Goal: Information Seeking & Learning: Check status

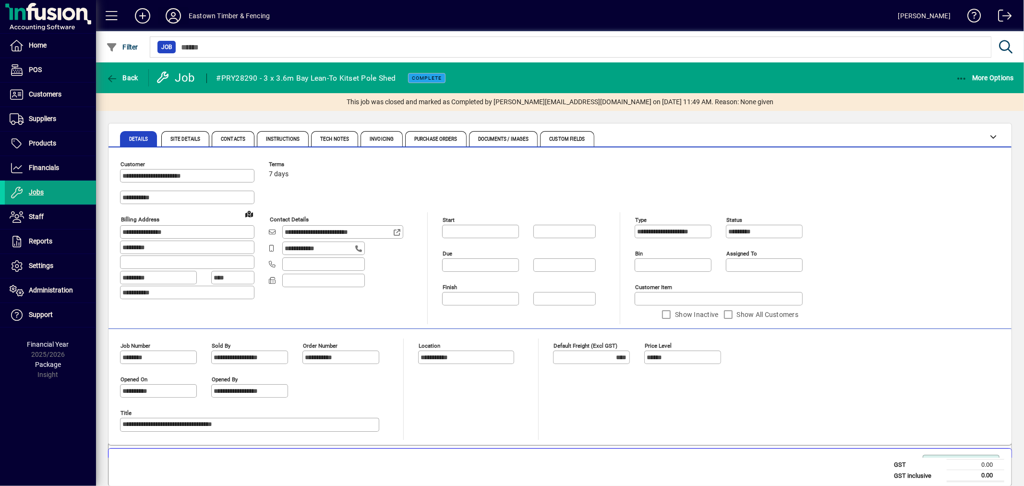
scroll to position [248, 0]
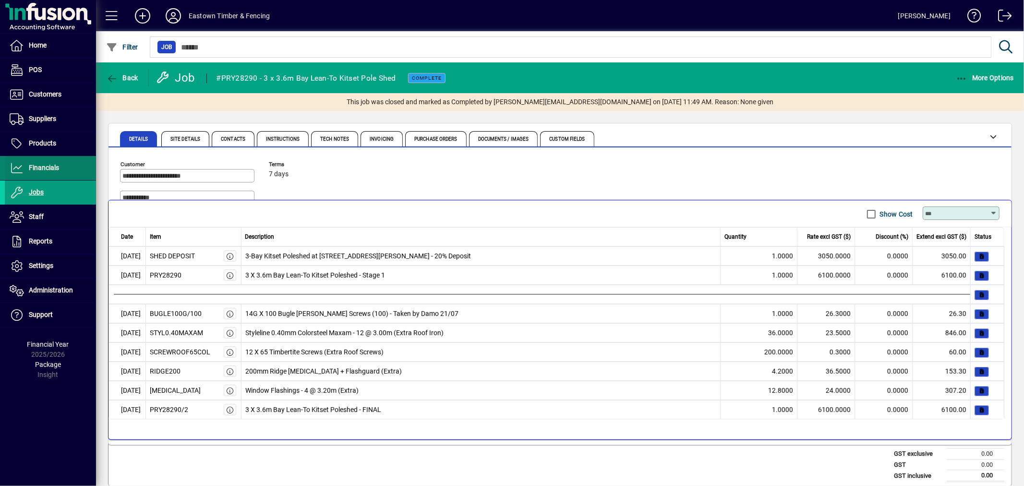
click at [49, 162] on span "Financials" at bounding box center [32, 168] width 54 height 12
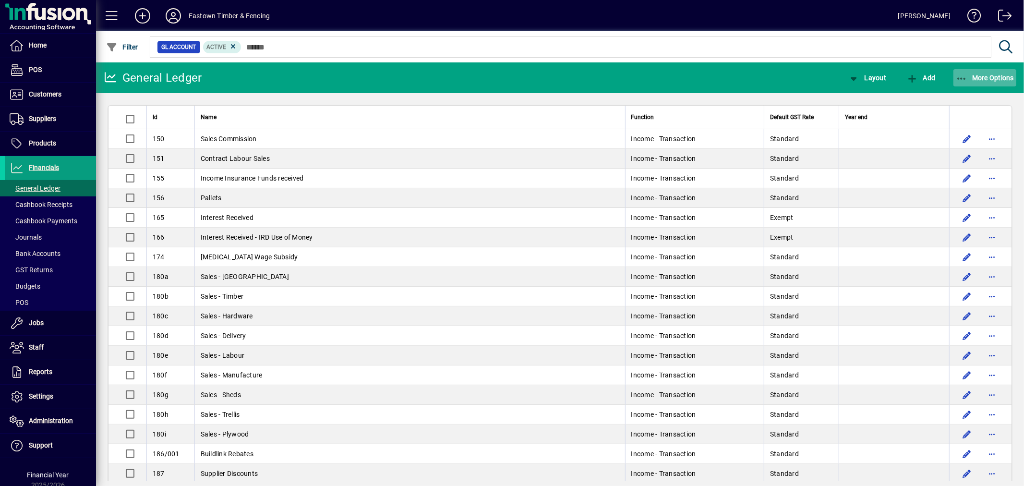
click at [959, 76] on icon "button" at bounding box center [961, 79] width 12 height 10
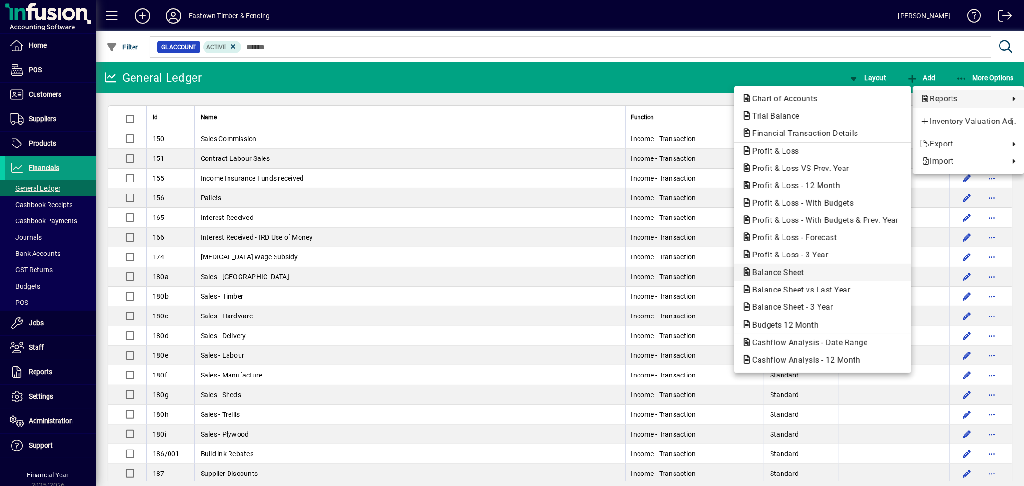
click at [827, 274] on span "Balance Sheet" at bounding box center [822, 273] width 162 height 12
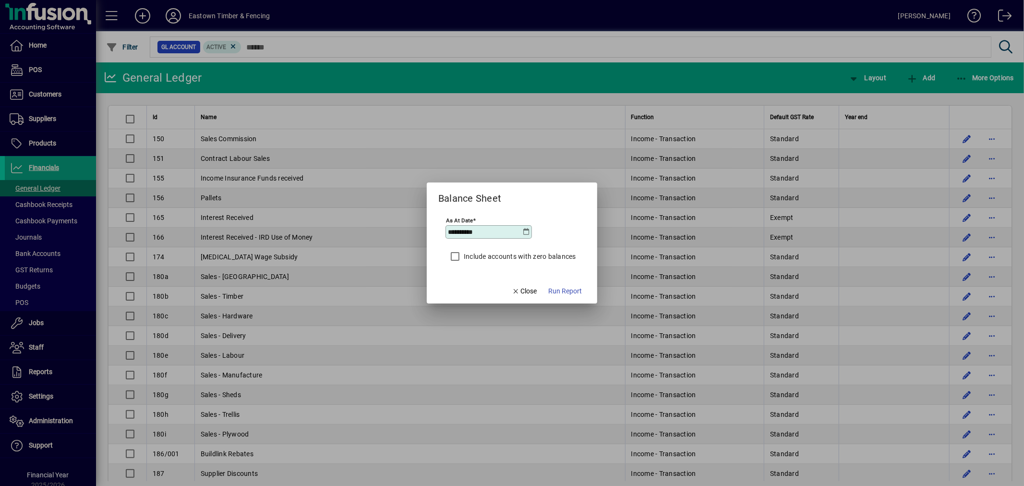
click at [524, 232] on icon at bounding box center [527, 232] width 8 height 8
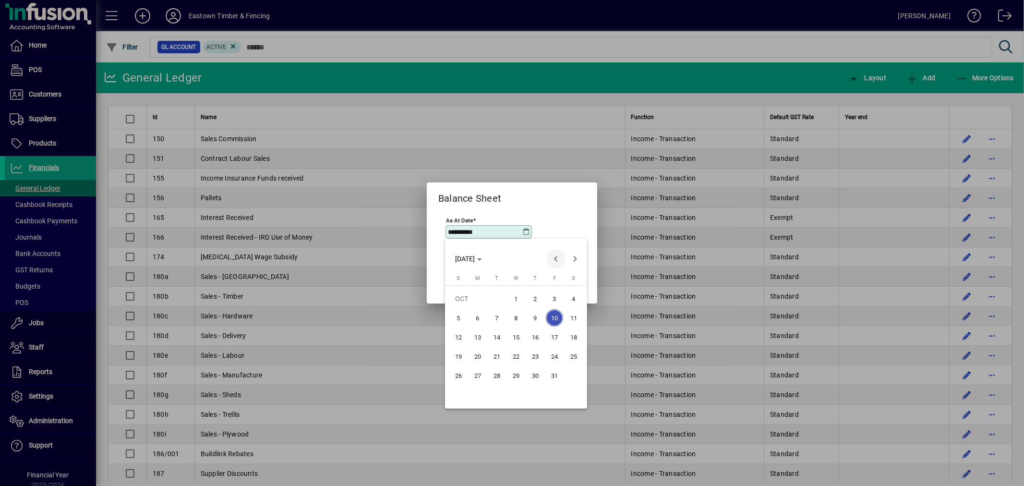
click at [551, 260] on span "Previous month" at bounding box center [555, 258] width 19 height 19
click at [500, 391] on span "30" at bounding box center [496, 394] width 17 height 17
type input "**********"
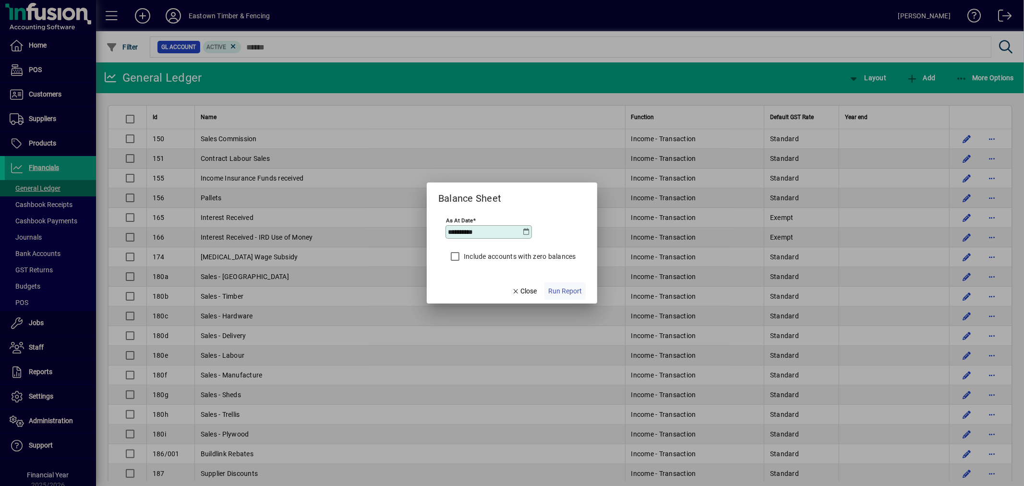
click at [572, 294] on span "Run Report" at bounding box center [565, 291] width 34 height 10
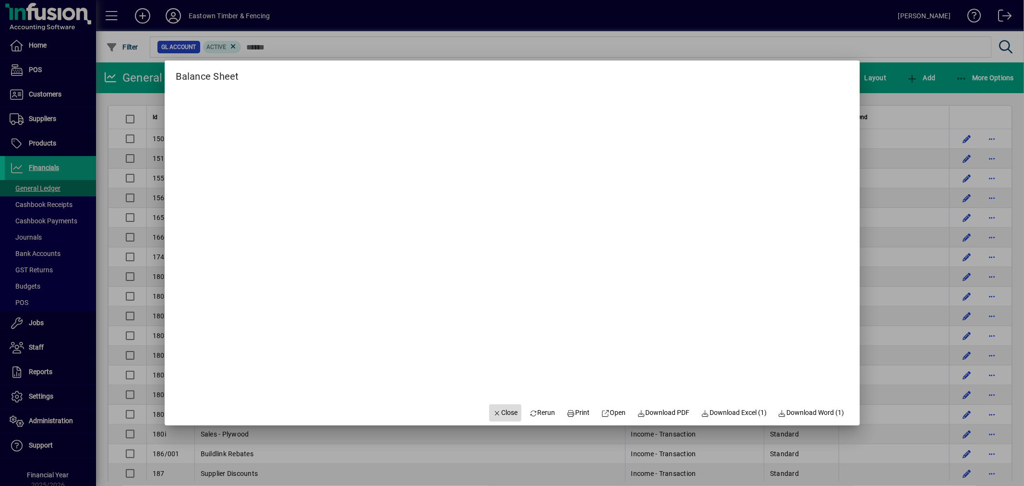
click at [493, 413] on icon "button" at bounding box center [497, 413] width 9 height 7
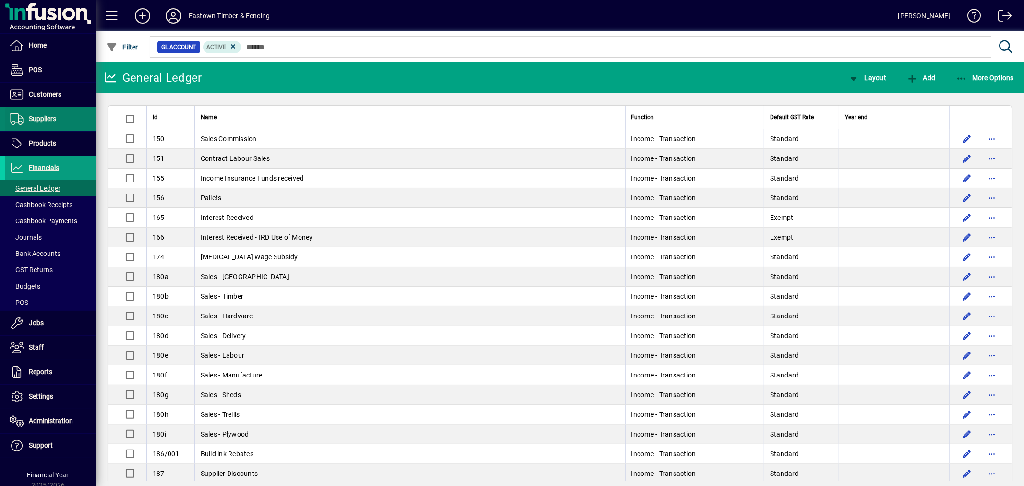
click at [41, 117] on span "Suppliers" at bounding box center [42, 119] width 27 height 8
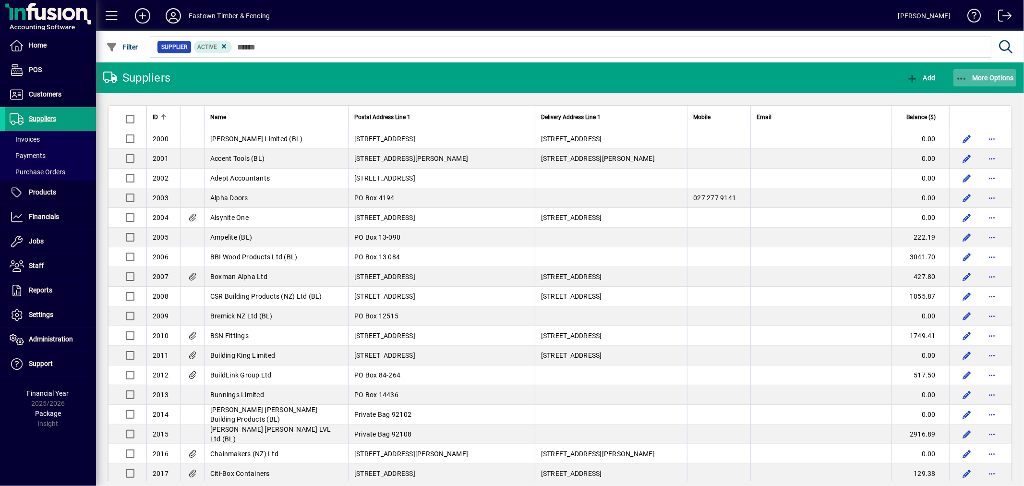
click at [1002, 82] on span "button" at bounding box center [984, 77] width 63 height 23
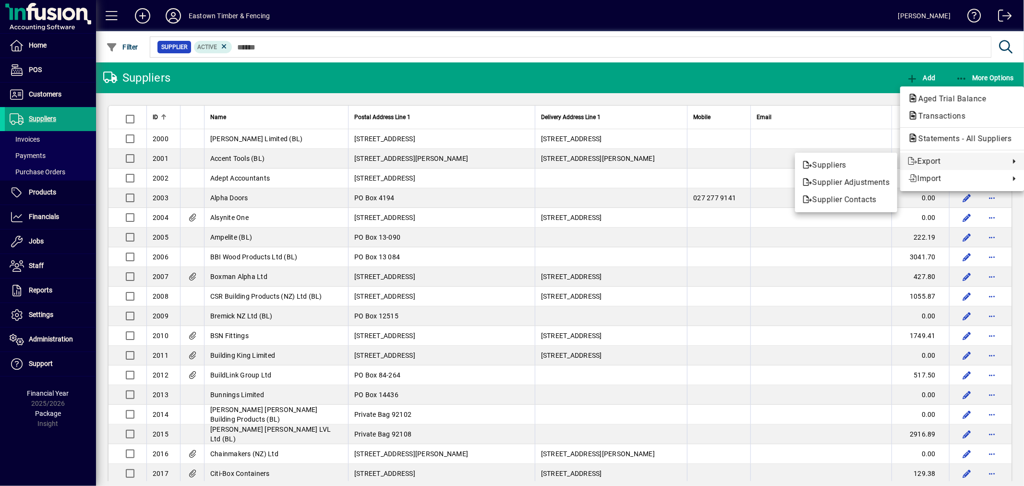
click at [877, 71] on div at bounding box center [512, 243] width 1024 height 486
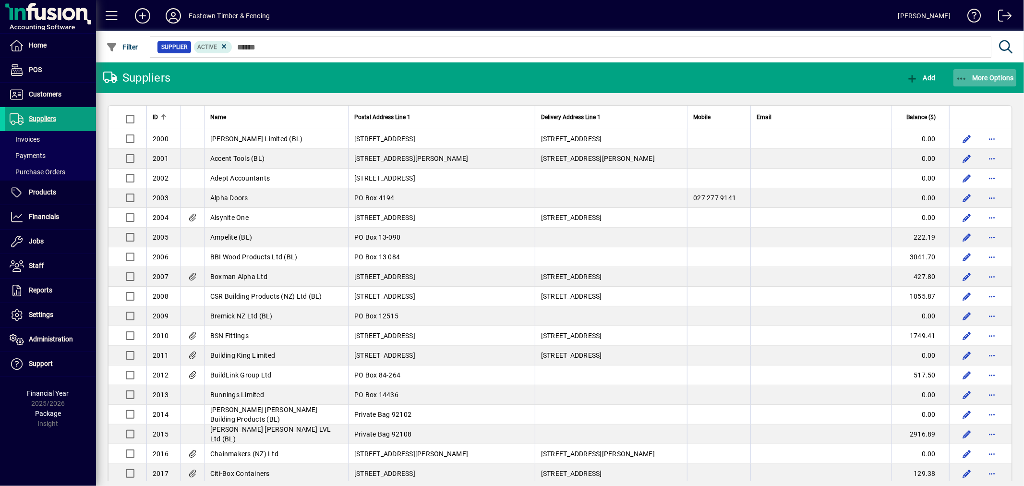
click at [963, 74] on icon "button" at bounding box center [961, 79] width 12 height 10
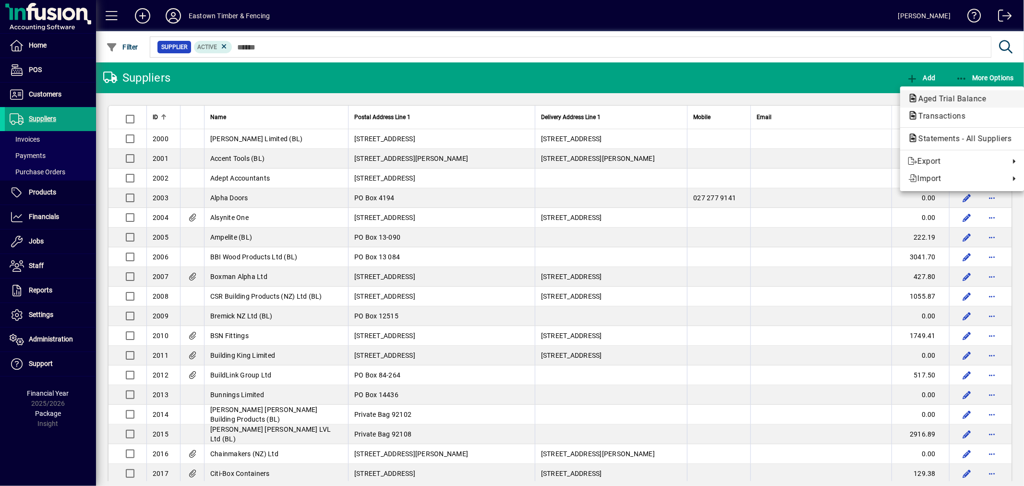
click at [959, 94] on span "Aged Trial Balance" at bounding box center [948, 98] width 83 height 9
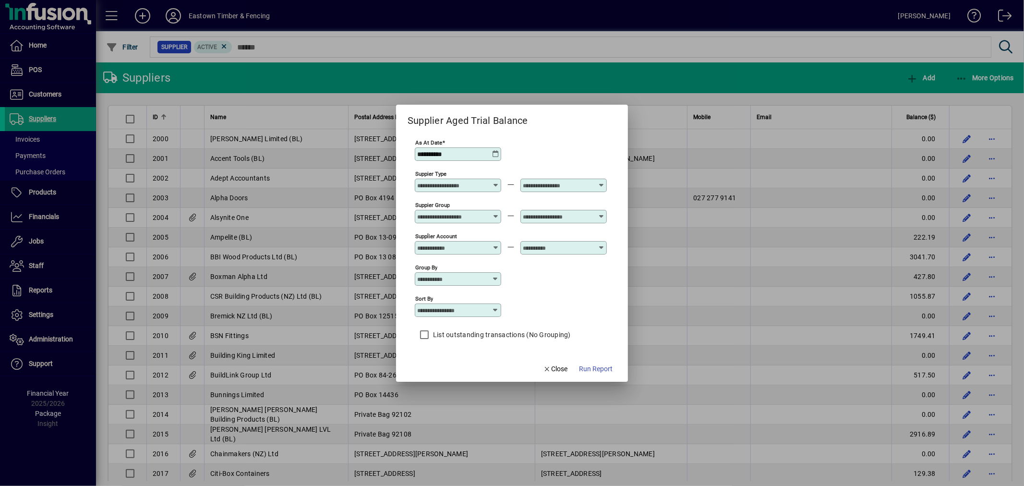
drag, startPoint x: 458, startPoint y: 151, endPoint x: 382, endPoint y: 159, distance: 76.3
click at [384, 160] on div "**********" at bounding box center [512, 243] width 1024 height 486
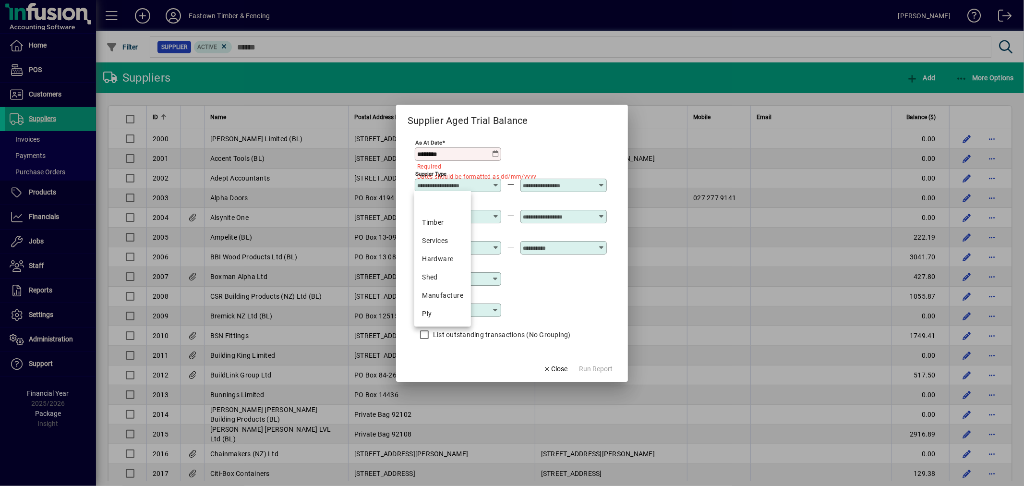
click at [437, 150] on input "********" at bounding box center [454, 154] width 74 height 8
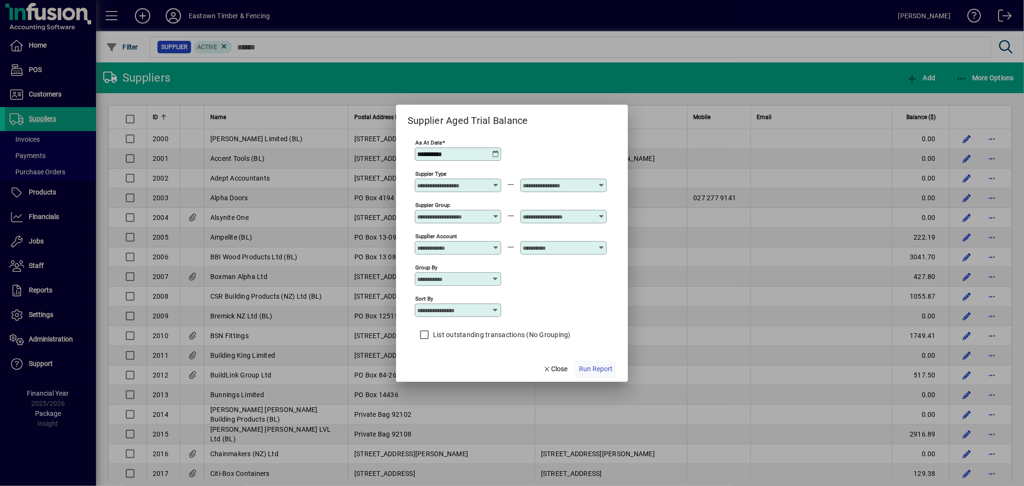
type input "**********"
click at [587, 365] on span "button" at bounding box center [595, 368] width 41 height 23
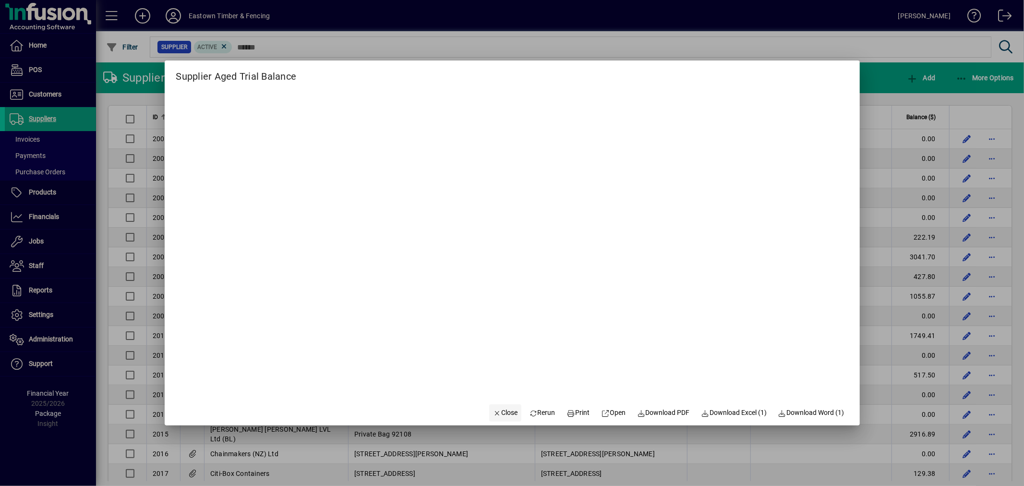
click at [501, 412] on span "Close" at bounding box center [505, 412] width 25 height 10
